Goal: Information Seeking & Learning: Find specific fact

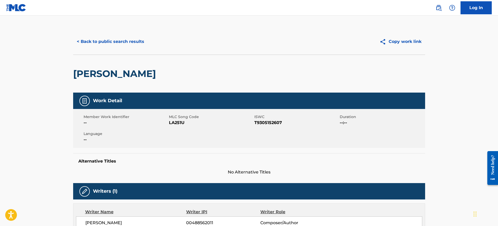
click at [128, 40] on button "< Back to public search results" at bounding box center [110, 41] width 75 height 13
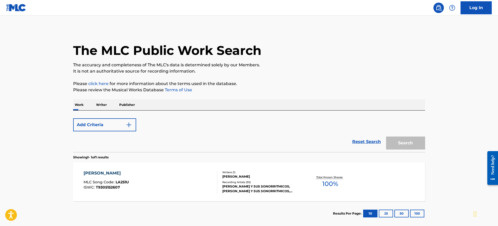
scroll to position [27, 0]
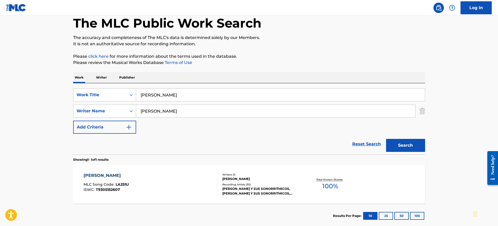
click at [363, 75] on div "Work Writer Publisher" at bounding box center [249, 77] width 352 height 11
click at [180, 94] on input "[PERSON_NAME]" at bounding box center [280, 95] width 289 height 12
paste input "AWAY P SQUARE"
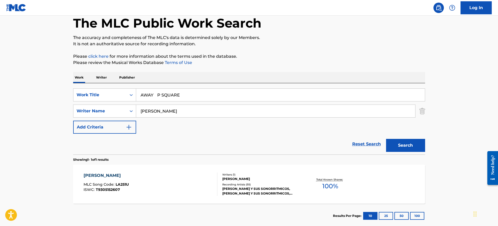
type input "AWAY P SQUARE"
click at [173, 113] on input "[PERSON_NAME]" at bounding box center [275, 111] width 279 height 12
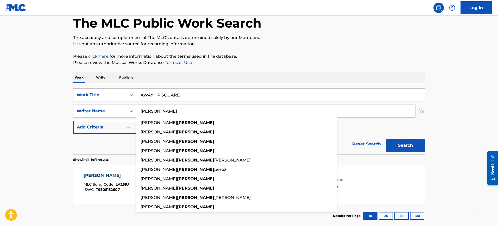
paste input "AWAY P SQUARE"
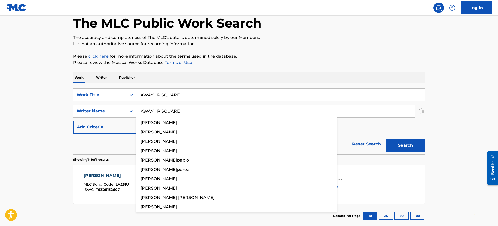
type input "AWAY P SQUARE"
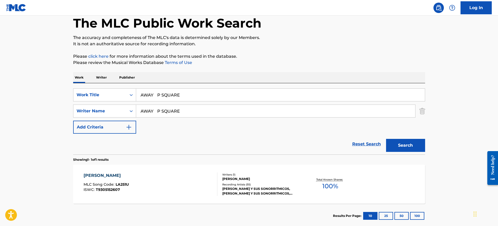
drag, startPoint x: 157, startPoint y: 97, endPoint x: 224, endPoint y: 97, distance: 66.6
click at [224, 97] on input "AWAY P SQUARE" at bounding box center [280, 95] width 289 height 12
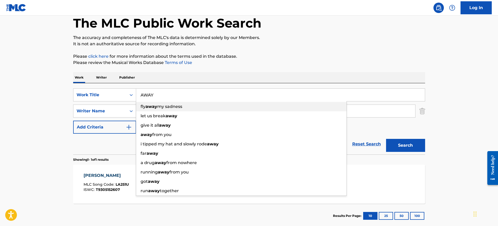
type input "AWAY"
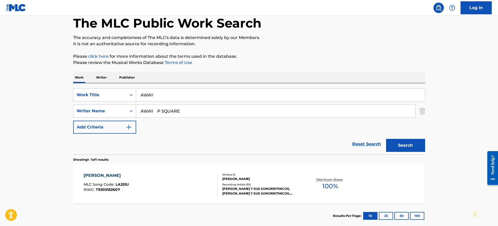
click at [183, 74] on div "Work Writer Publisher" at bounding box center [249, 77] width 352 height 11
drag, startPoint x: 163, startPoint y: 112, endPoint x: 48, endPoint y: 107, distance: 115.9
click at [48, 107] on main "The MLC Public Work Search The accuracy and completeness of The MLC's data is d…" at bounding box center [249, 109] width 498 height 243
type input "SQUARE"
click at [386, 139] on button "Search" at bounding box center [405, 145] width 39 height 13
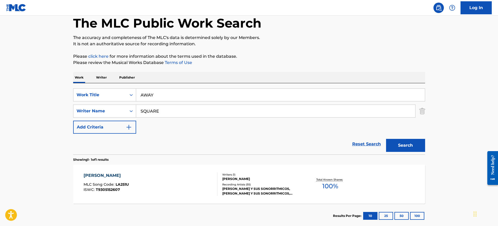
scroll to position [17, 0]
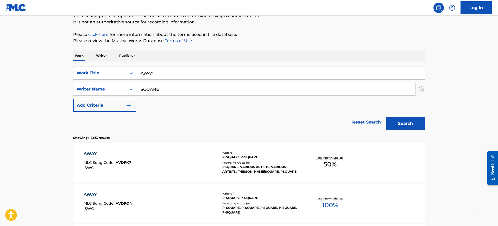
click at [238, 47] on div "The MLC Public Work Search The accuracy and completeness of The MLC's data is d…" at bounding box center [249, 133] width 364 height 309
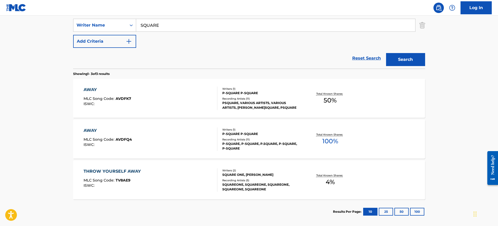
scroll to position [114, 0]
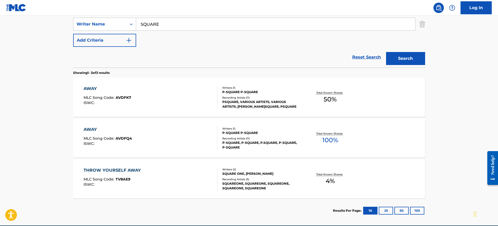
click at [172, 135] on div "AWAY MLC Song Code : AVDFQ4 ISWC :" at bounding box center [151, 138] width 134 height 23
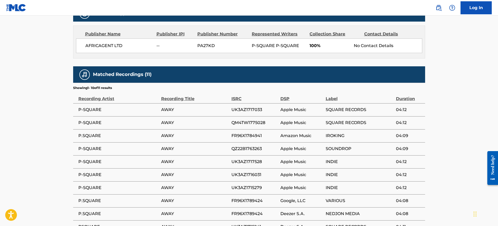
scroll to position [258, 0]
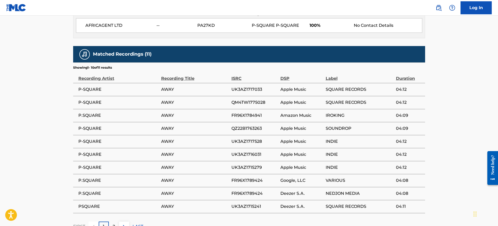
click at [279, 164] on td "UK3AZ1715279" at bounding box center [255, 167] width 49 height 13
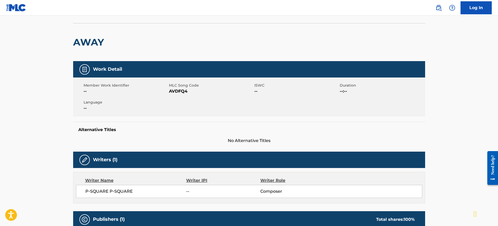
scroll to position [0, 0]
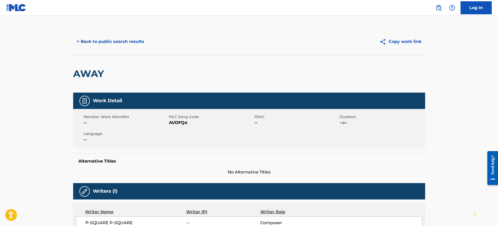
click at [94, 49] on div "< Back to public search results Copy work link" at bounding box center [249, 42] width 352 height 26
click at [99, 39] on button "< Back to public search results" at bounding box center [110, 41] width 75 height 13
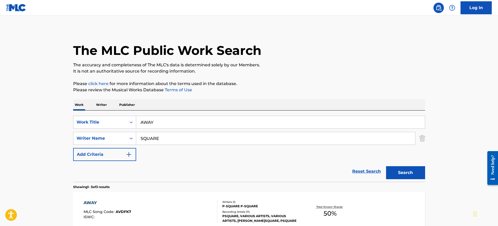
scroll to position [109, 0]
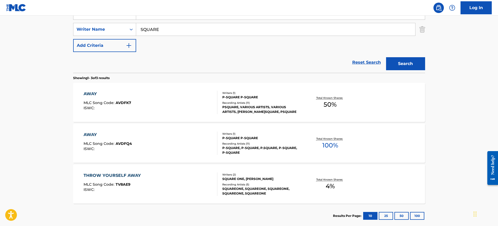
click at [166, 106] on div "AWAY MLC Song Code : AVDFK7 ISWC :" at bounding box center [151, 102] width 134 height 23
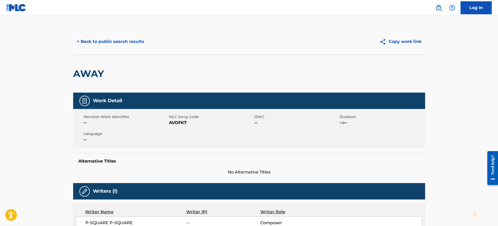
click at [202, 154] on div "Alternative Titles No Alternative Titles" at bounding box center [249, 164] width 352 height 22
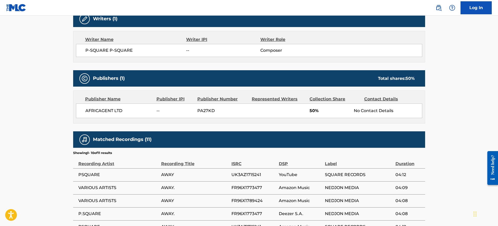
scroll to position [297, 0]
